Goal: Task Accomplishment & Management: Manage account settings

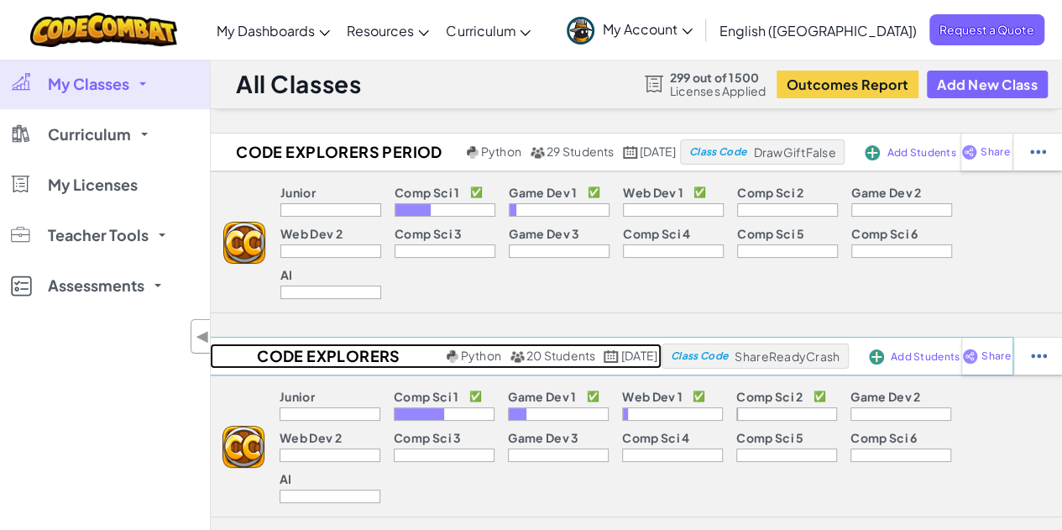
click at [307, 343] on h2 "Code Explorers Period 01 Trimester 1" at bounding box center [326, 355] width 233 height 25
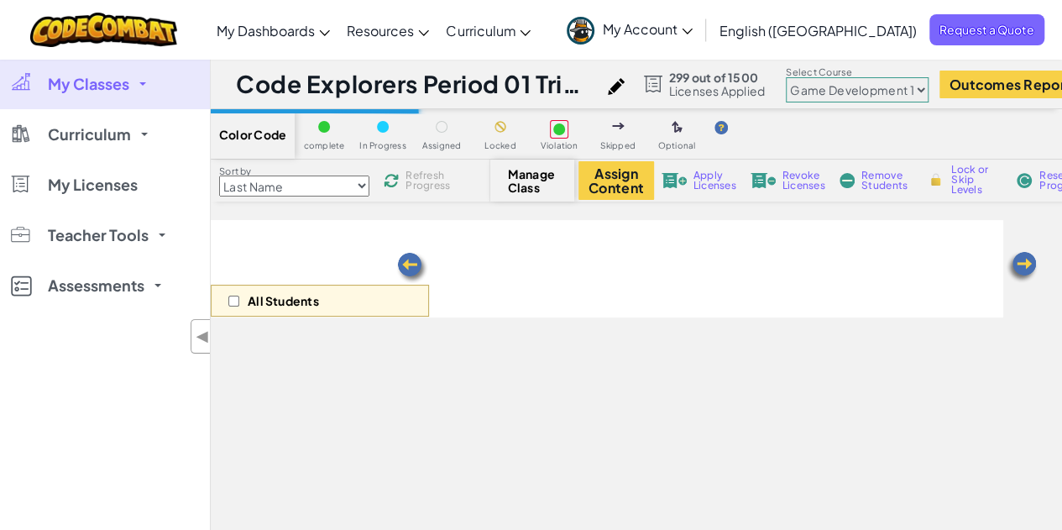
click at [861, 85] on select "Junior Introduction to Computer Science Game Development 1 Web Development 1 Co…" at bounding box center [857, 89] width 143 height 25
click at [799, 77] on select "Junior Introduction to Computer Science Game Development 1 Web Development 1 Co…" at bounding box center [857, 89] width 143 height 25
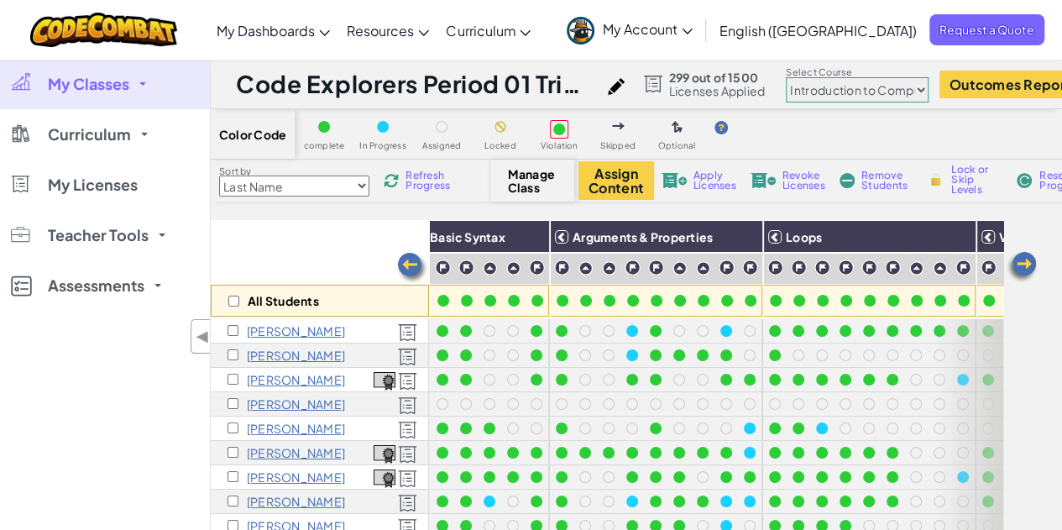
click at [893, 91] on select "Junior Introduction to Computer Science Game Development 1 Web Development 1 Co…" at bounding box center [857, 89] width 143 height 25
click at [799, 77] on select "Junior Introduction to Computer Science Game Development 1 Web Development 1 Co…" at bounding box center [857, 89] width 143 height 25
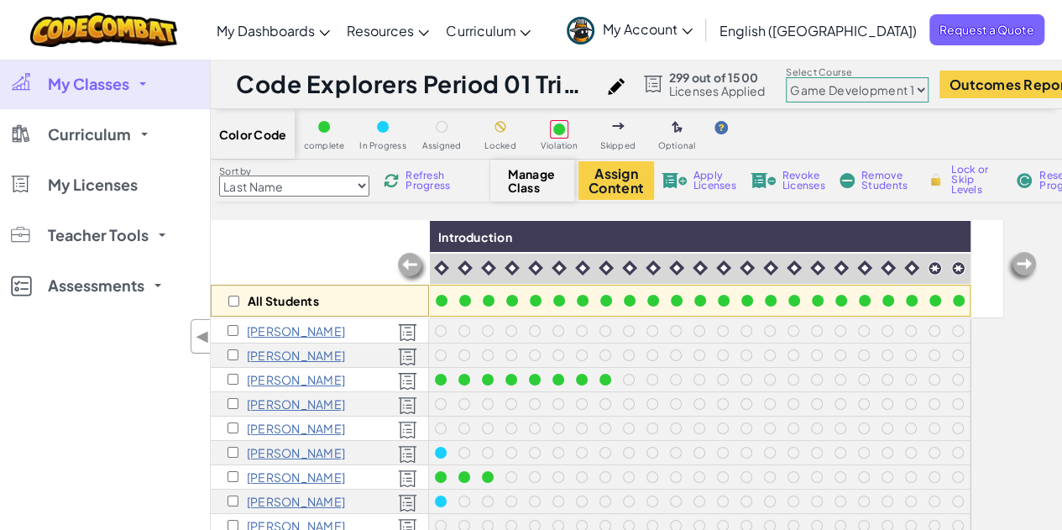
click at [893, 86] on select "Junior Introduction to Computer Science Game Development 1 Web Development 1 Co…" at bounding box center [857, 89] width 143 height 25
select select "5789587aad86a6efb573701f"
click at [799, 77] on select "Junior Introduction to Computer Science Game Development 1 Web Development 1 Co…" at bounding box center [857, 89] width 143 height 25
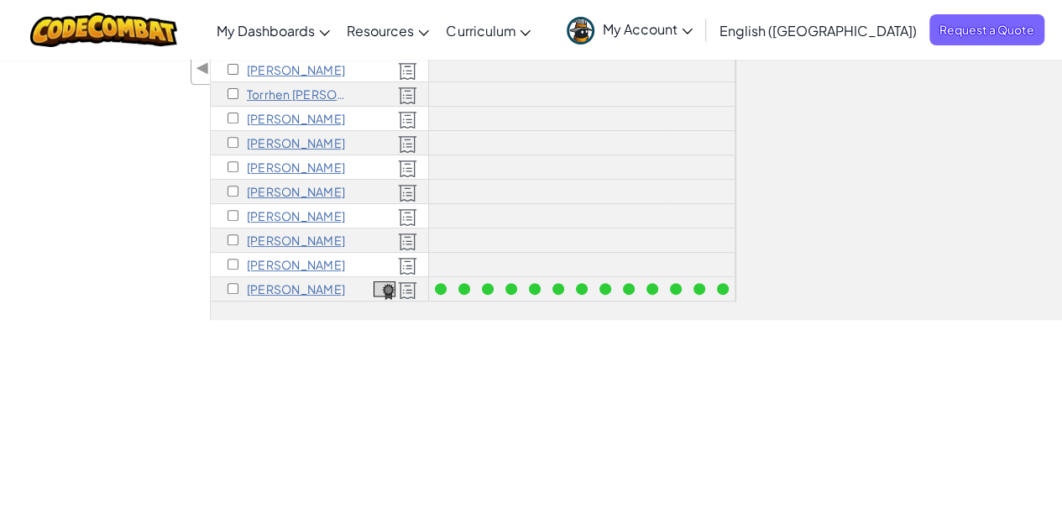
scroll to position [391, 0]
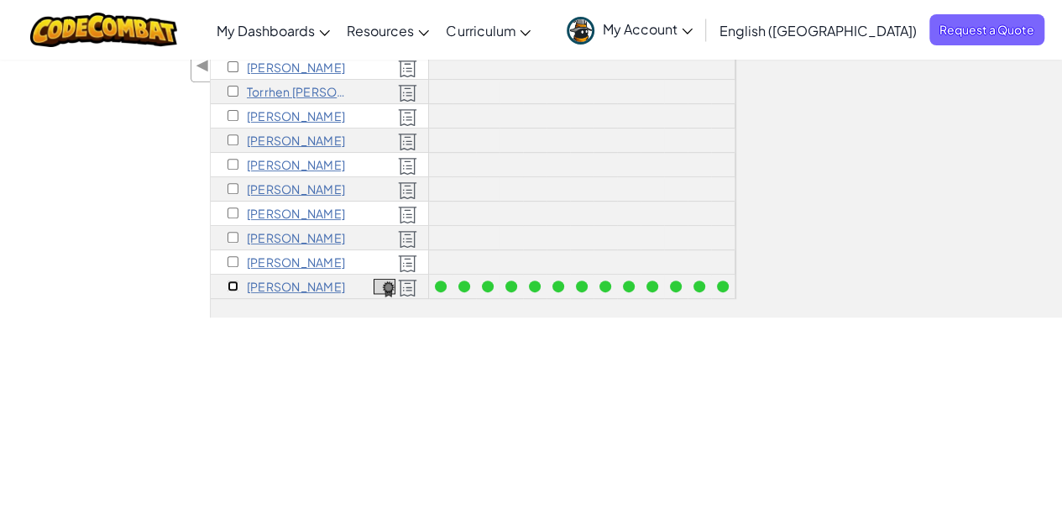
click at [233, 280] on input "checkbox" at bounding box center [232, 285] width 11 height 11
checkbox input "true"
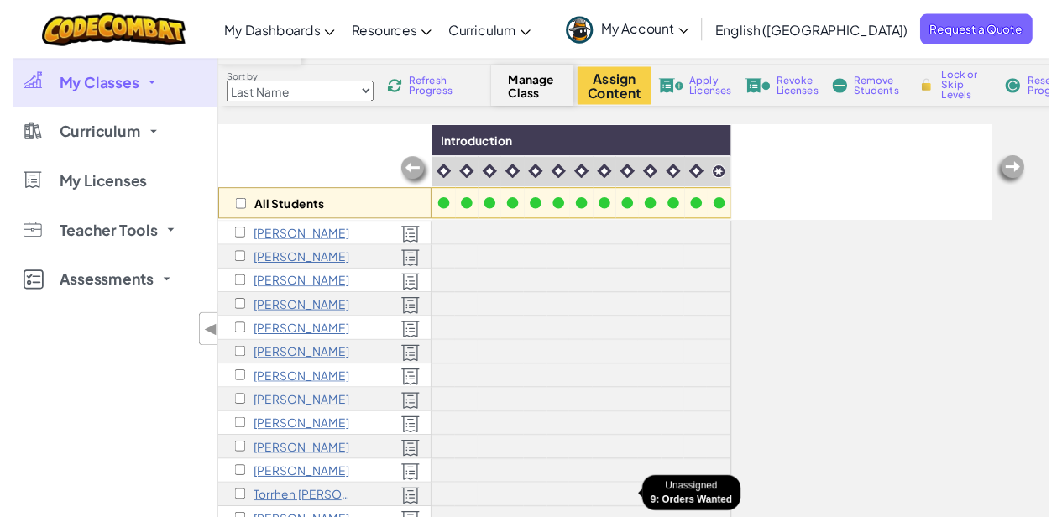
scroll to position [0, 0]
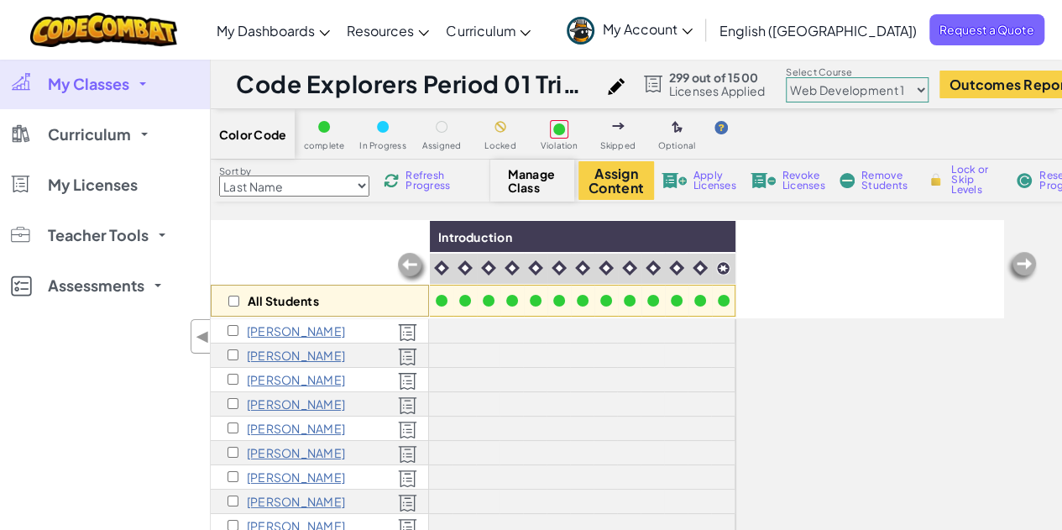
click at [838, 86] on select "Junior Introduction to Computer Science Game Development 1 Web Development 1 Co…" at bounding box center [857, 89] width 143 height 25
click at [598, 175] on button "Assign Content" at bounding box center [616, 180] width 76 height 39
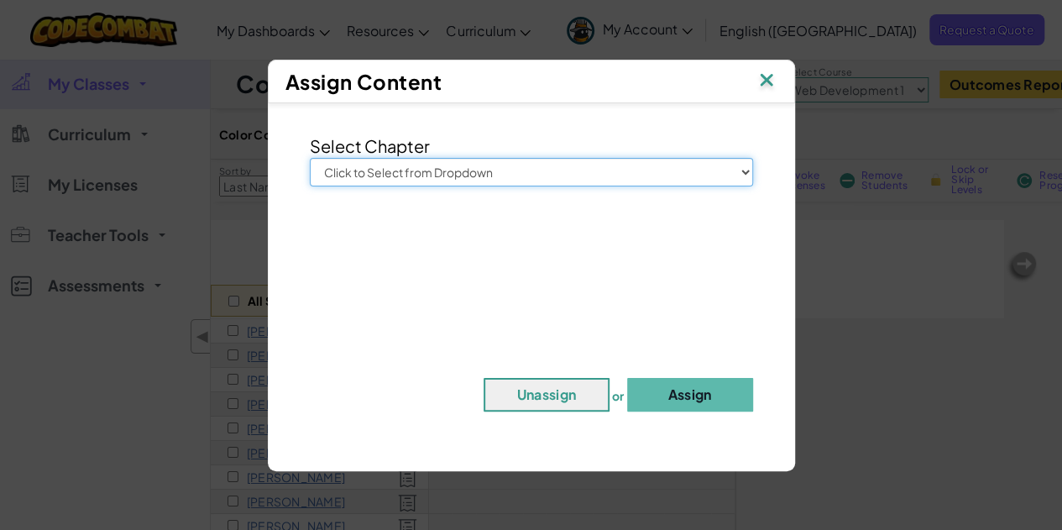
click at [567, 161] on select "Click to Select from Dropdown Junior Introduction to Computer Science Game Deve…" at bounding box center [531, 172] width 443 height 29
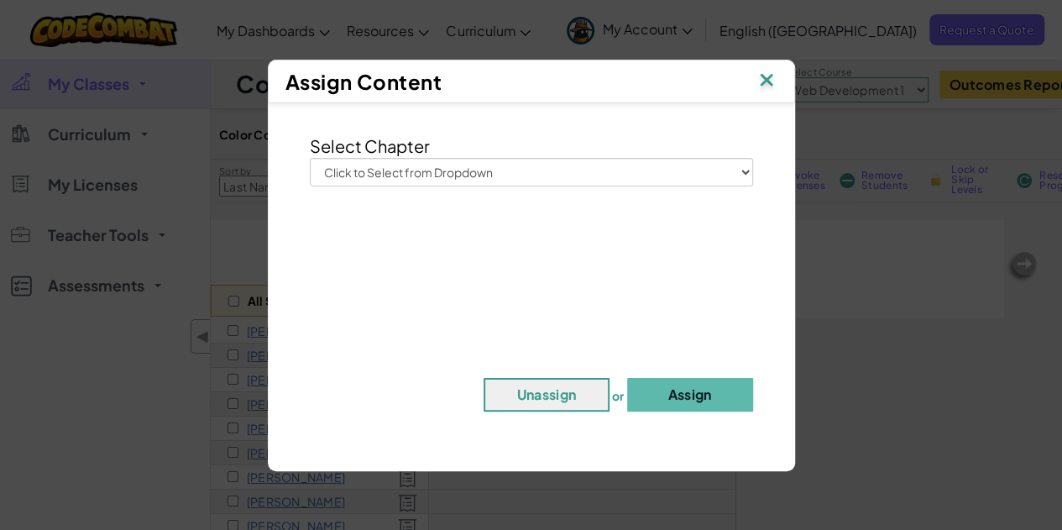
click at [773, 76] on img at bounding box center [766, 81] width 22 height 25
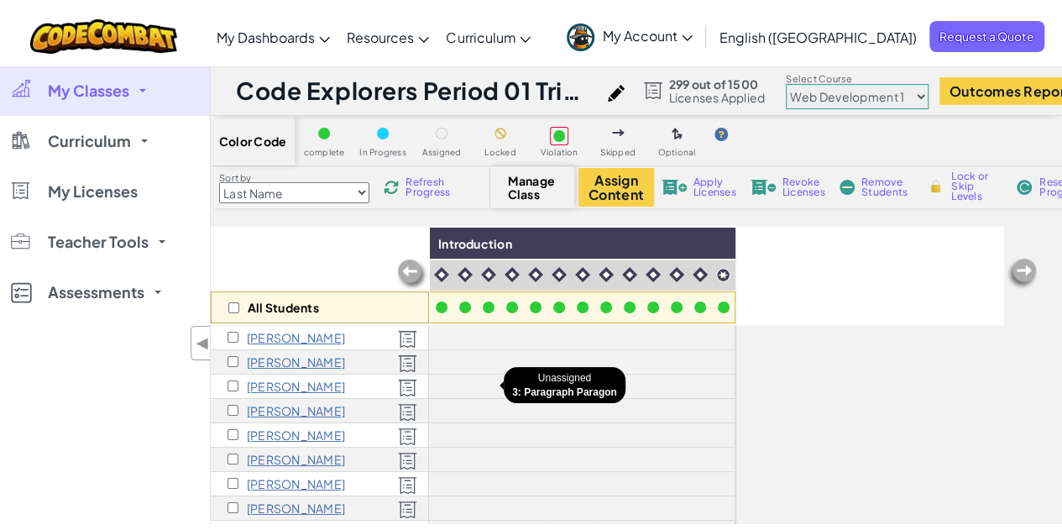
scroll to position [128, 0]
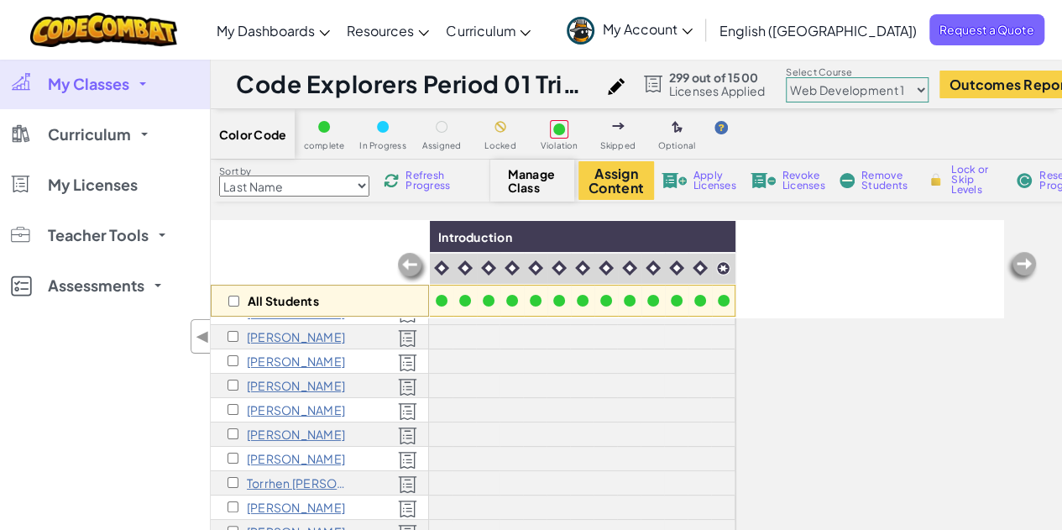
click at [878, 92] on select "Junior Introduction to Computer Science Game Development 1 Web Development 1 Co…" at bounding box center [857, 89] width 143 height 25
click at [799, 77] on select "Junior Introduction to Computer Science Game Development 1 Web Development 1 Co…" at bounding box center [857, 89] width 143 height 25
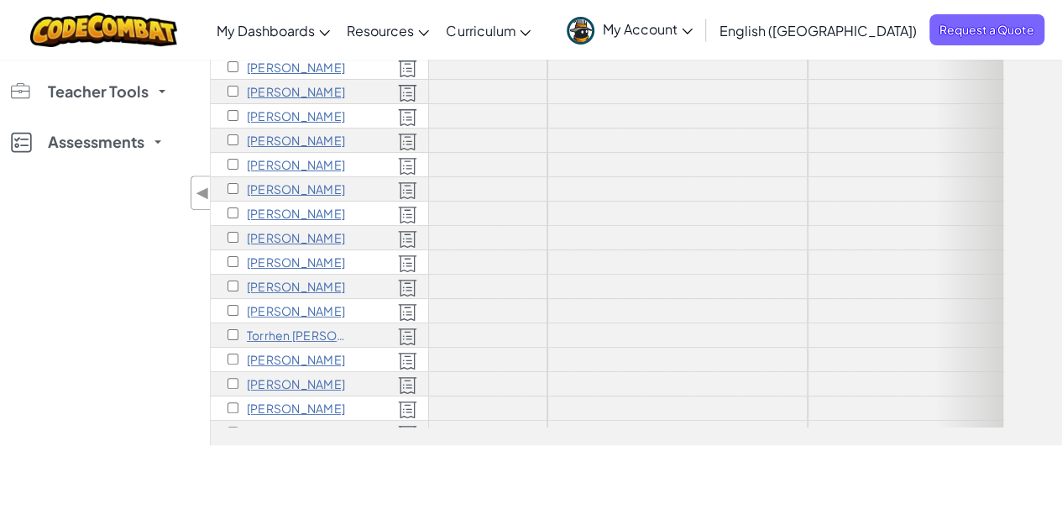
scroll to position [0, 0]
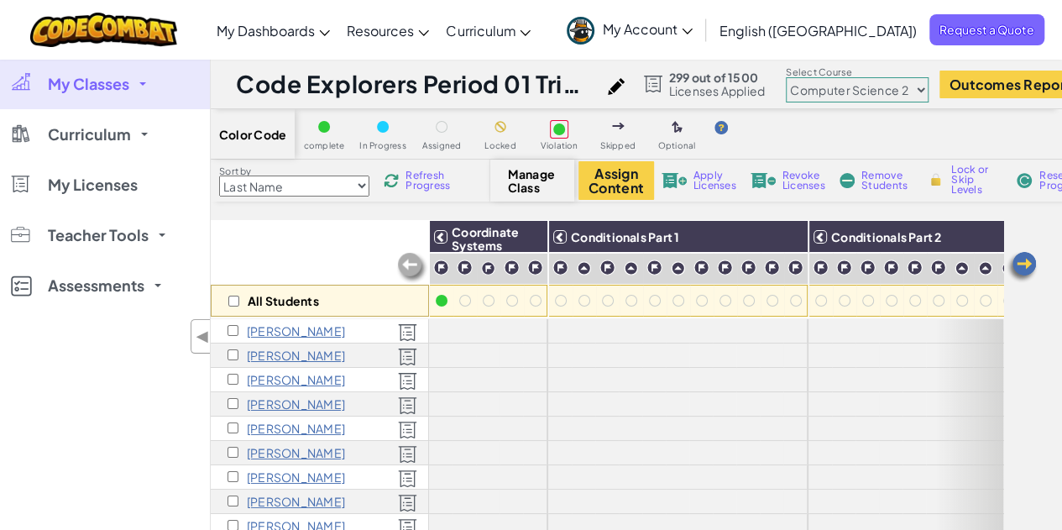
click at [839, 90] on select "Junior Introduction to Computer Science Game Development 1 Web Development 1 Co…" at bounding box center [857, 89] width 143 height 25
click at [799, 77] on select "Junior Introduction to Computer Science Game Development 1 Web Development 1 Co…" at bounding box center [857, 89] width 143 height 25
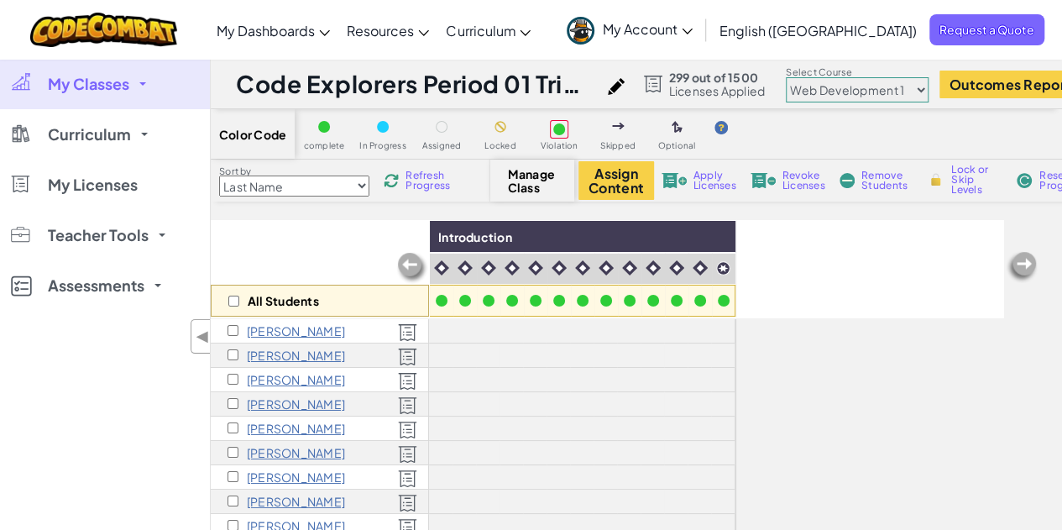
click at [836, 89] on select "Junior Introduction to Computer Science Game Development 1 Web Development 1 Co…" at bounding box center [857, 89] width 143 height 25
select select "5789587aad86a6efb573701e"
click at [799, 77] on select "Junior Introduction to Computer Science Game Development 1 Web Development 1 Co…" at bounding box center [857, 89] width 143 height 25
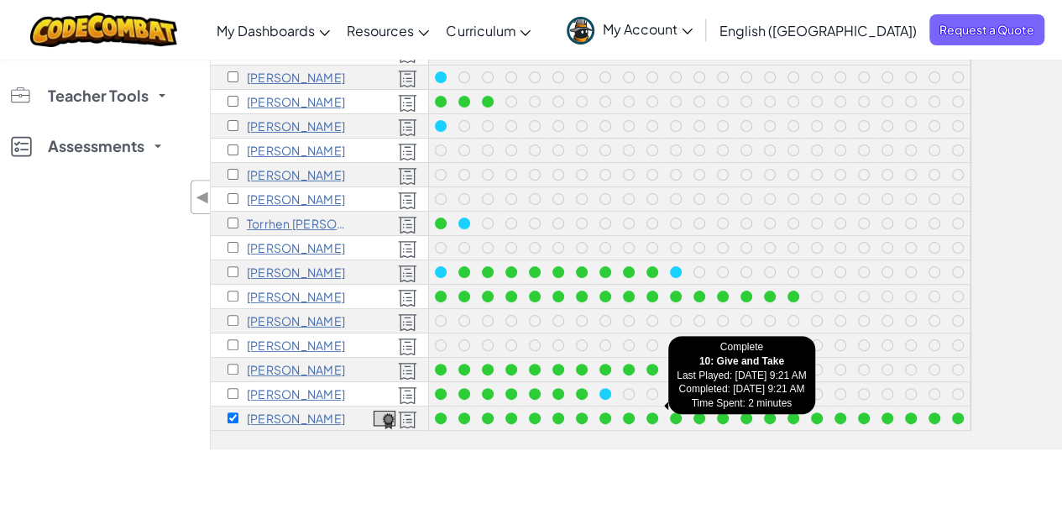
scroll to position [261, 0]
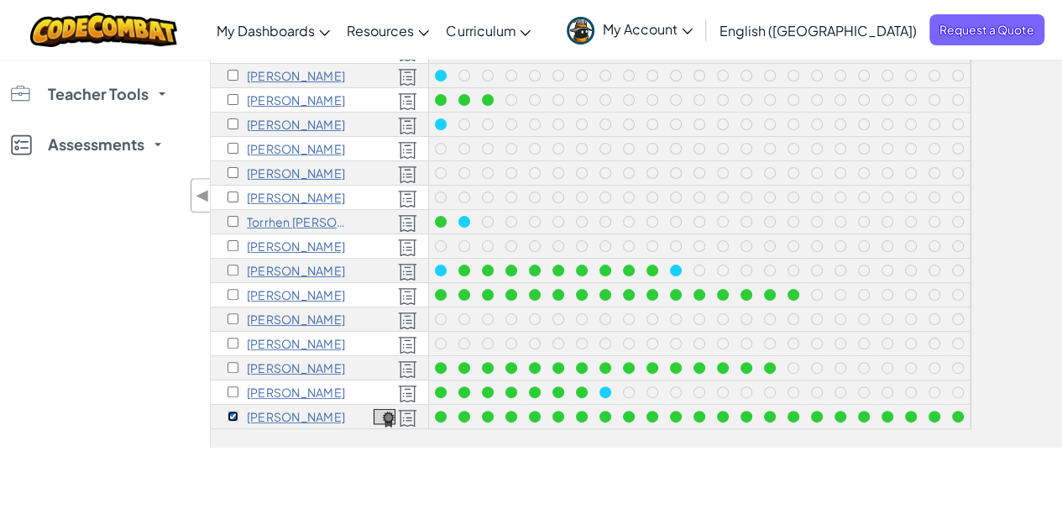
click at [231, 410] on input "checkbox" at bounding box center [232, 415] width 11 height 11
checkbox input "false"
